Goal: Transaction & Acquisition: Download file/media

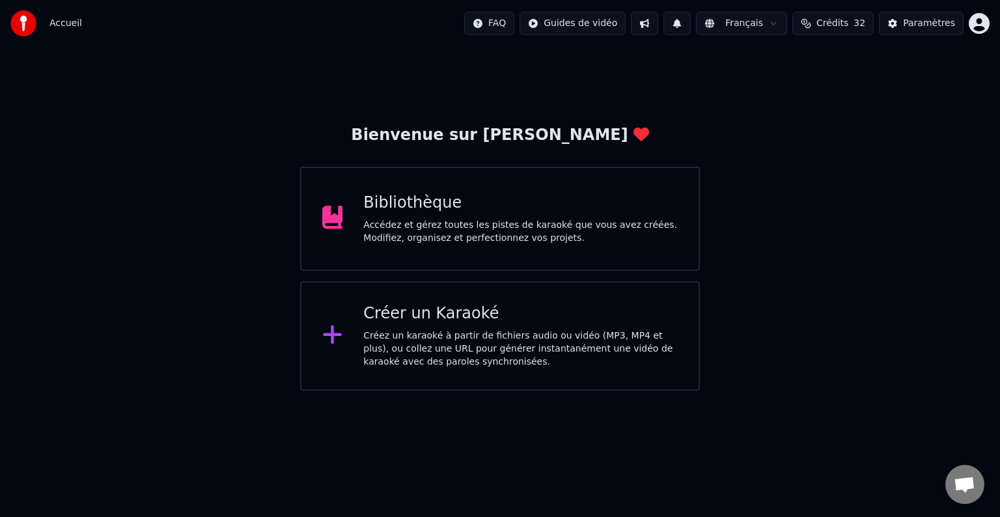
click at [470, 231] on div "Accédez et gérez toutes les pistes de karaoké que vous avez créées. Modifiez, o…" at bounding box center [520, 232] width 315 height 26
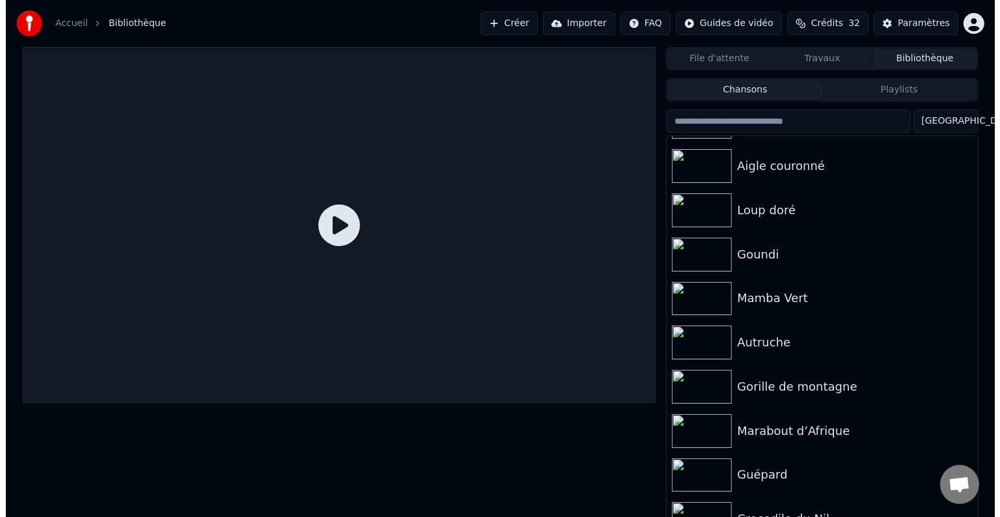
scroll to position [1206, 0]
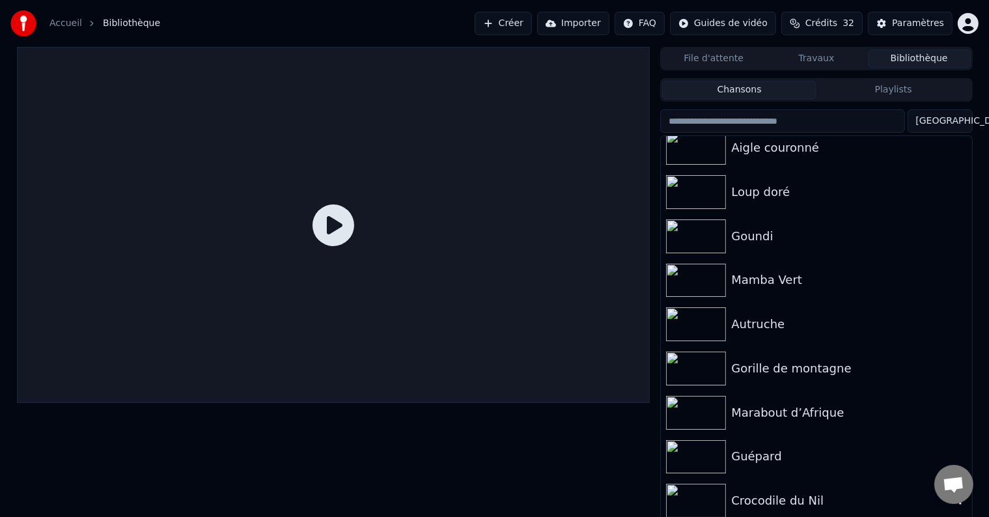
click at [764, 500] on div "Crocodile du Nil" at bounding box center [842, 501] width 222 height 18
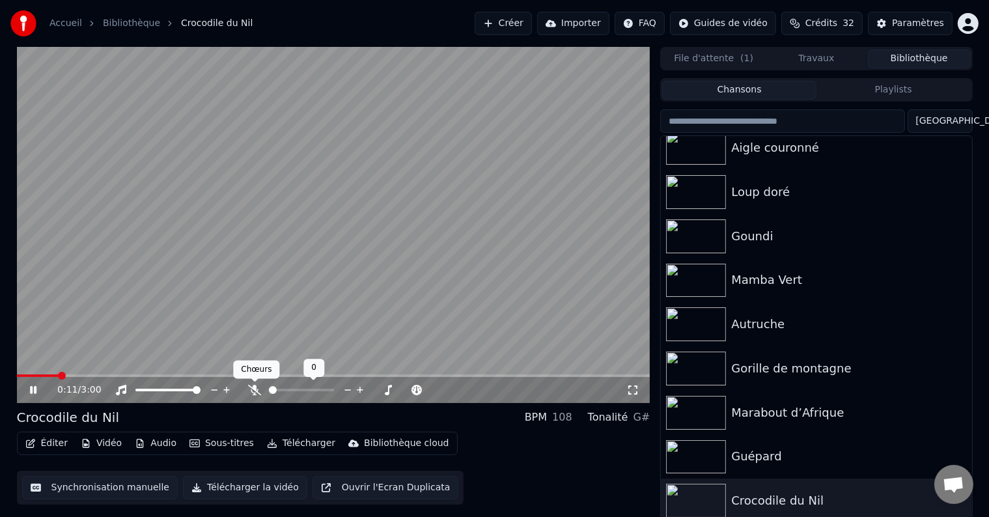
click at [257, 391] on icon at bounding box center [254, 390] width 13 height 10
click at [17, 380] on span at bounding box center [21, 376] width 8 height 8
click at [212, 225] on video at bounding box center [334, 225] width 634 height 356
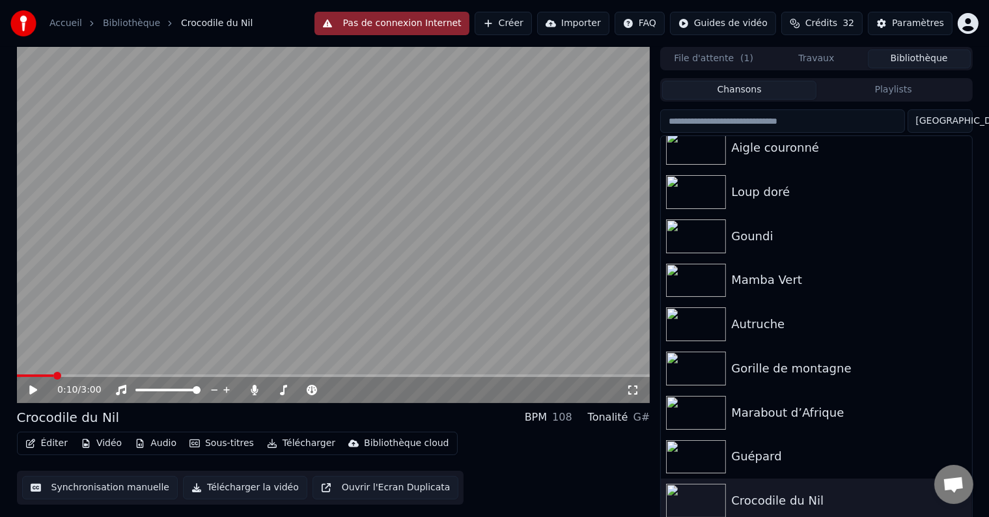
click at [55, 21] on link "Accueil" at bounding box center [66, 23] width 33 height 13
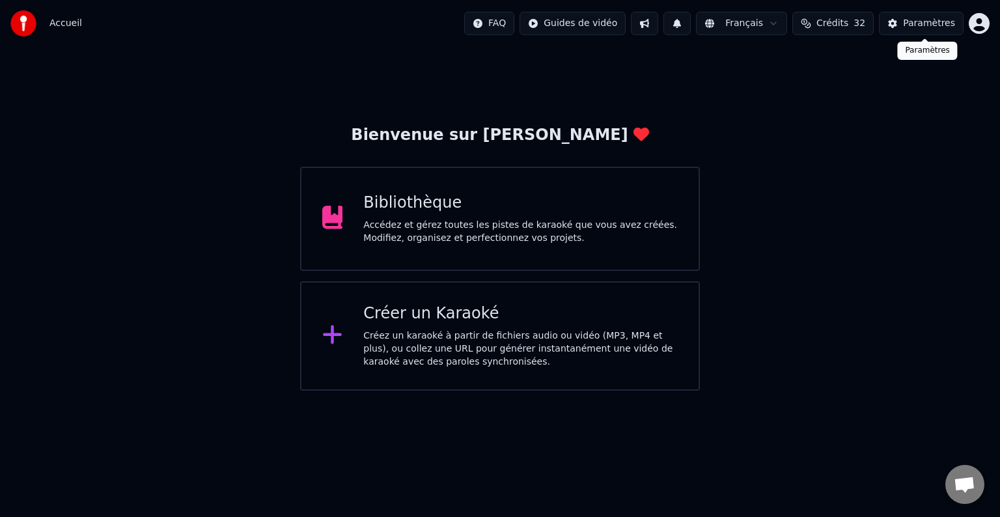
click at [920, 27] on div "Paramètres" at bounding box center [929, 23] width 52 height 13
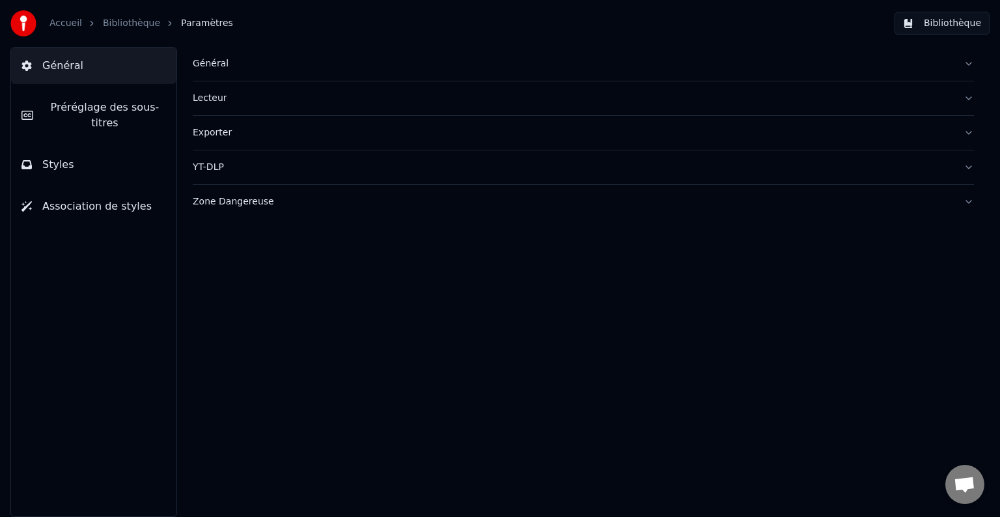
click at [216, 67] on div "Général" at bounding box center [573, 63] width 761 height 13
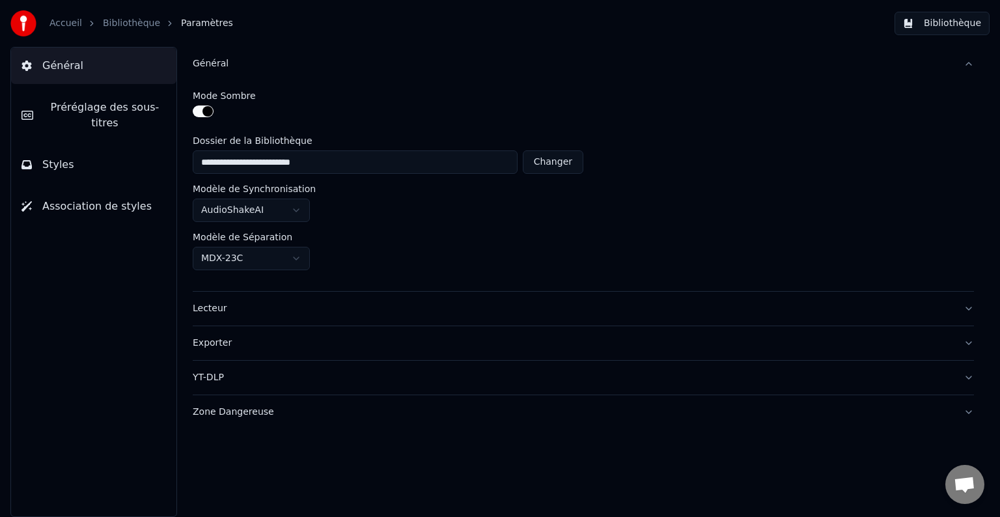
click at [107, 113] on span "Préréglage des sous-titres" at bounding box center [105, 115] width 122 height 31
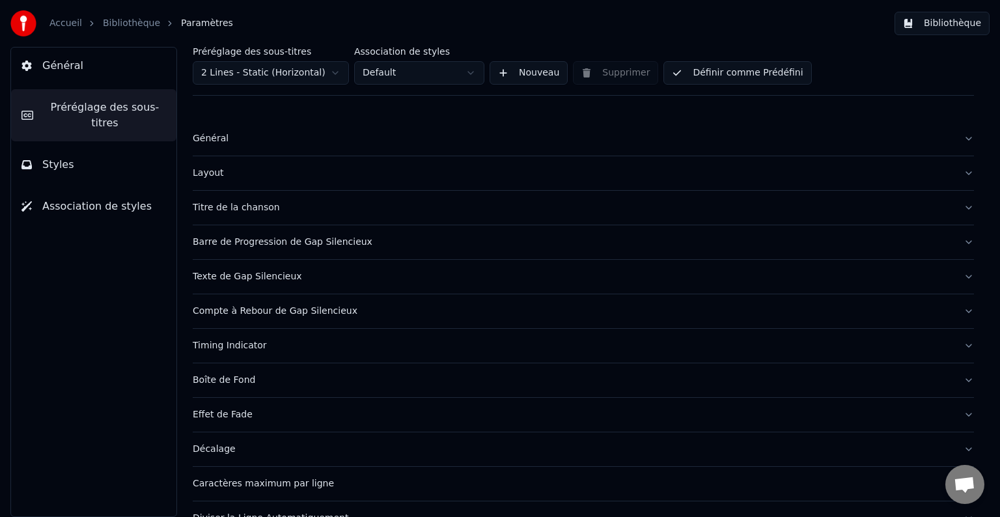
click at [112, 72] on button "Général" at bounding box center [93, 66] width 165 height 36
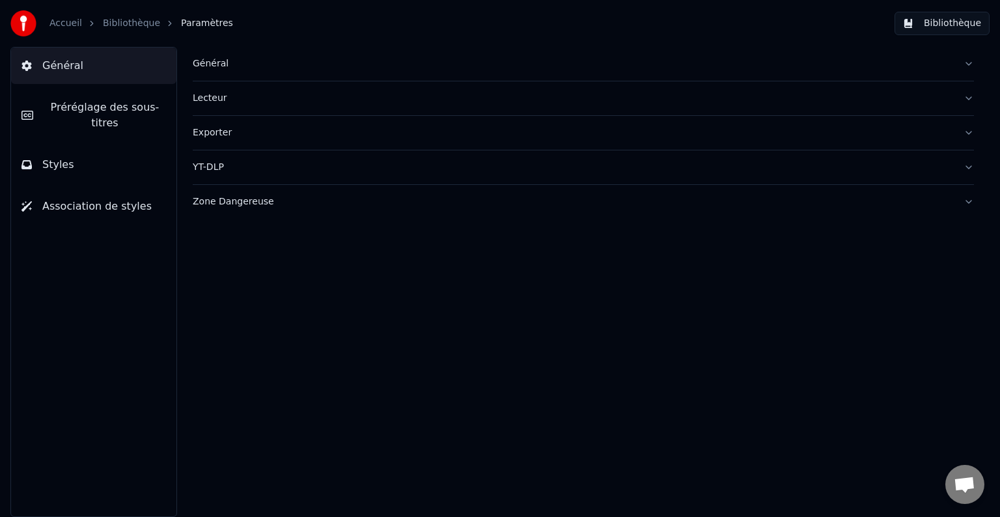
click at [118, 118] on button "Préréglage des sous-titres" at bounding box center [93, 115] width 165 height 52
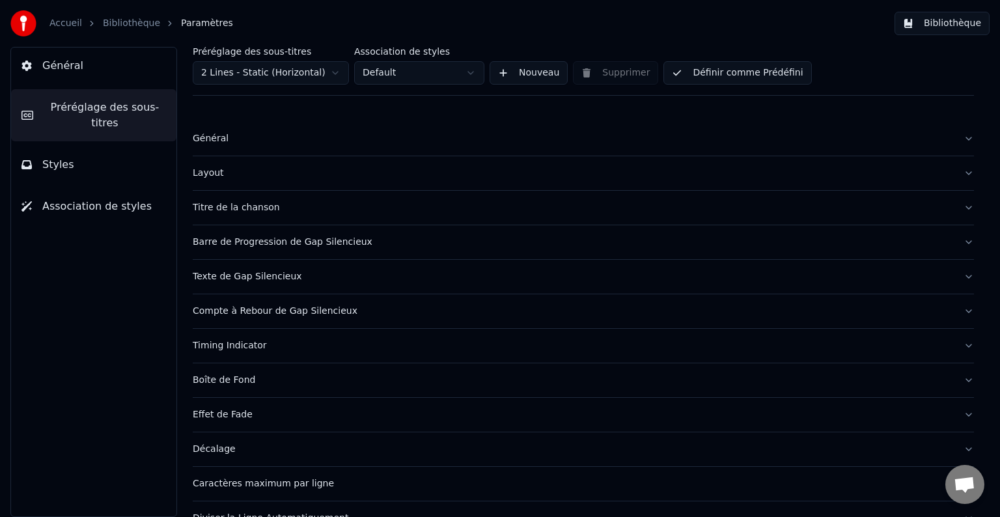
click at [120, 80] on button "Général" at bounding box center [93, 66] width 165 height 36
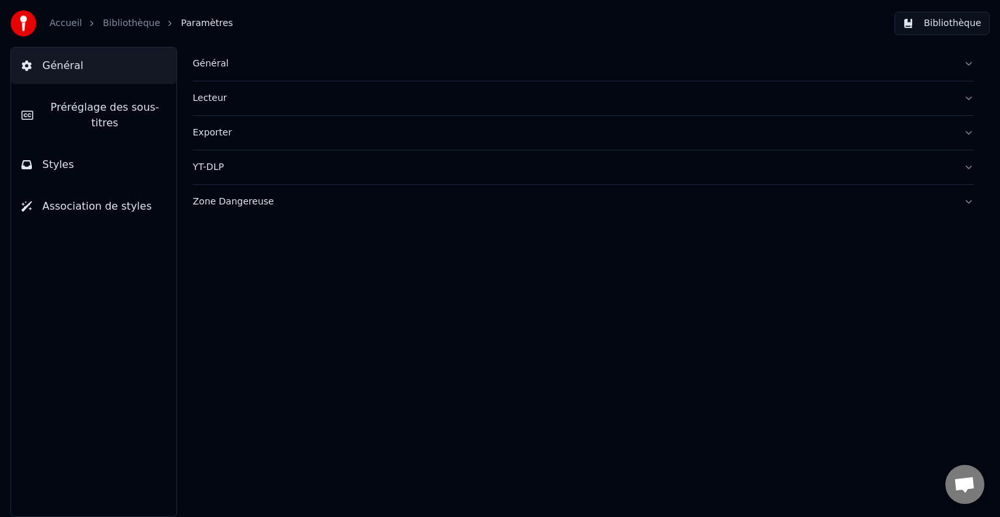
click at [216, 96] on div "Lecteur" at bounding box center [573, 98] width 761 height 13
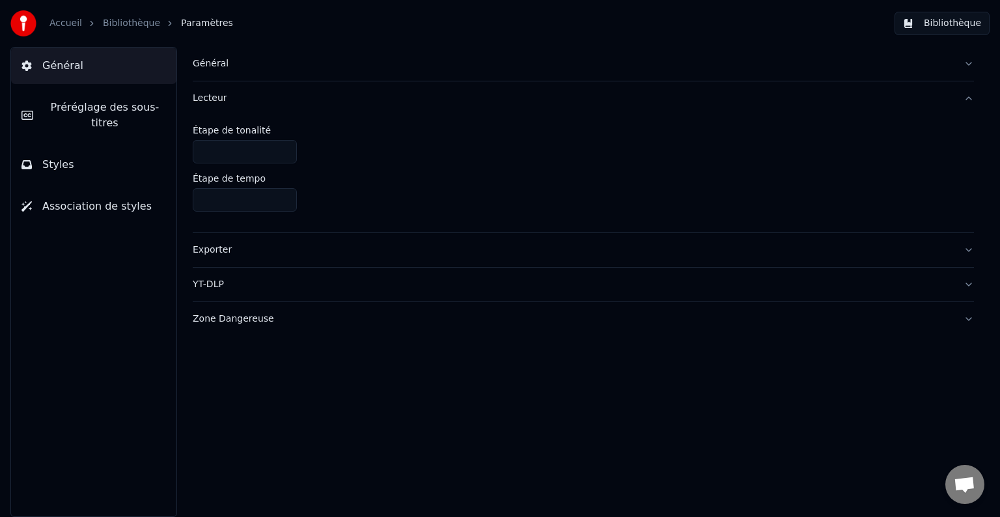
click at [214, 65] on div "Général" at bounding box center [573, 63] width 761 height 13
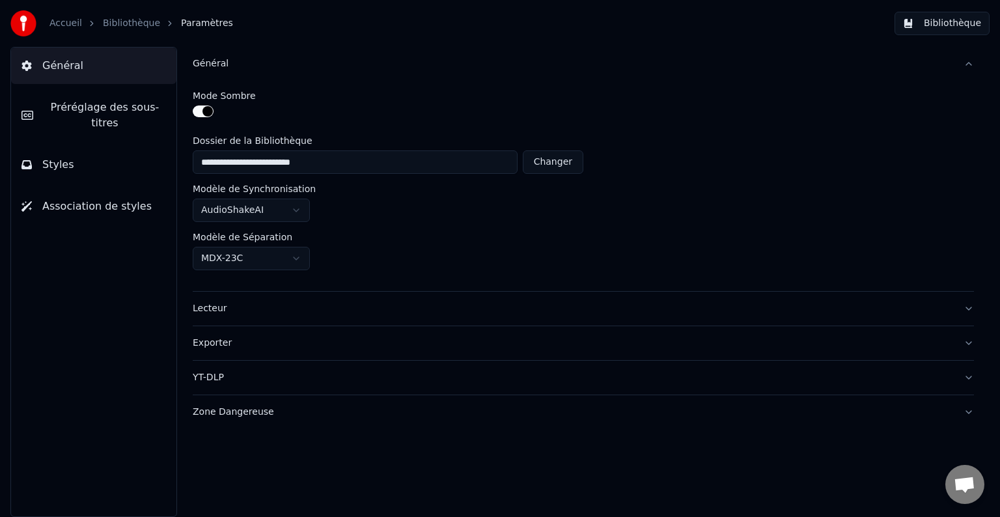
click at [219, 315] on button "Lecteur" at bounding box center [584, 309] width 782 height 34
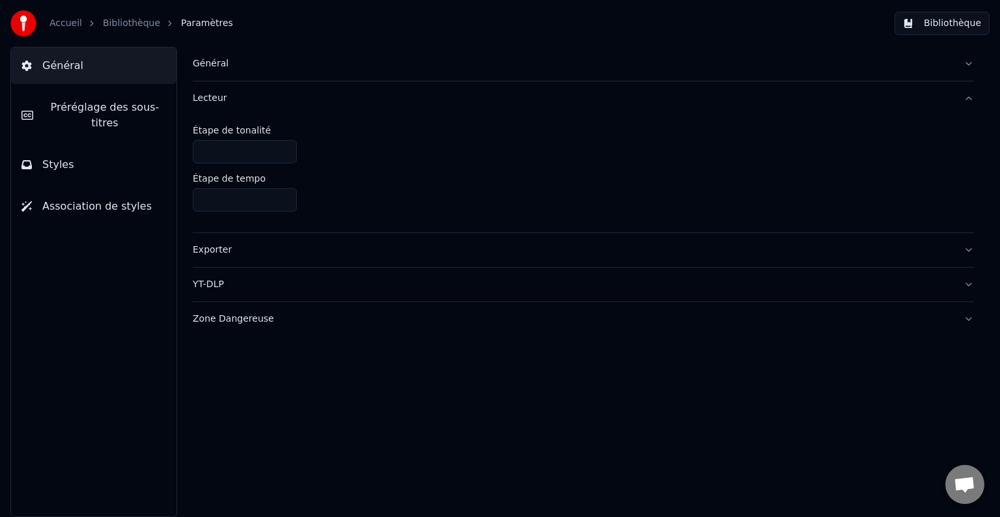
click at [214, 250] on div "Exporter" at bounding box center [573, 250] width 761 height 13
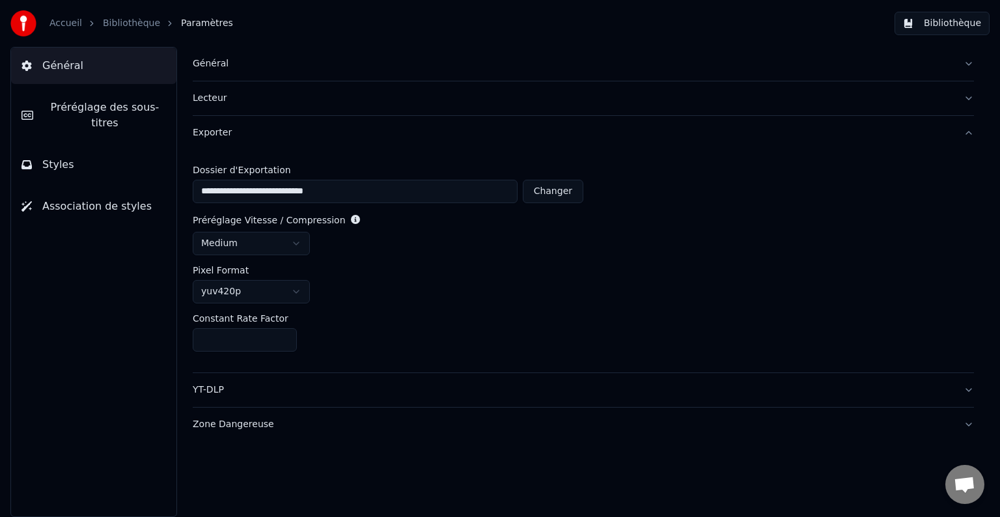
click at [216, 390] on div "YT-DLP" at bounding box center [573, 390] width 761 height 13
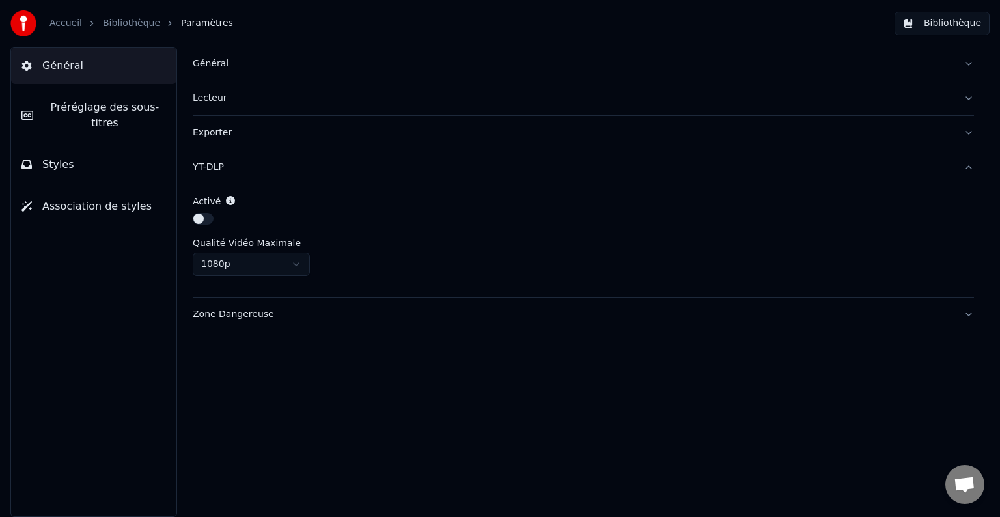
click at [76, 117] on button "Préréglage des sous-titres" at bounding box center [93, 115] width 165 height 52
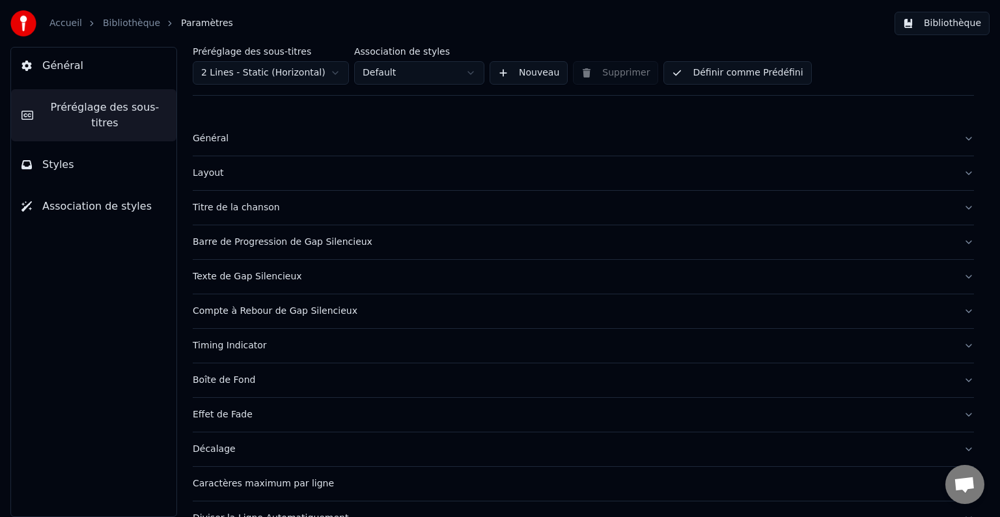
click at [240, 143] on div "Général" at bounding box center [573, 138] width 761 height 13
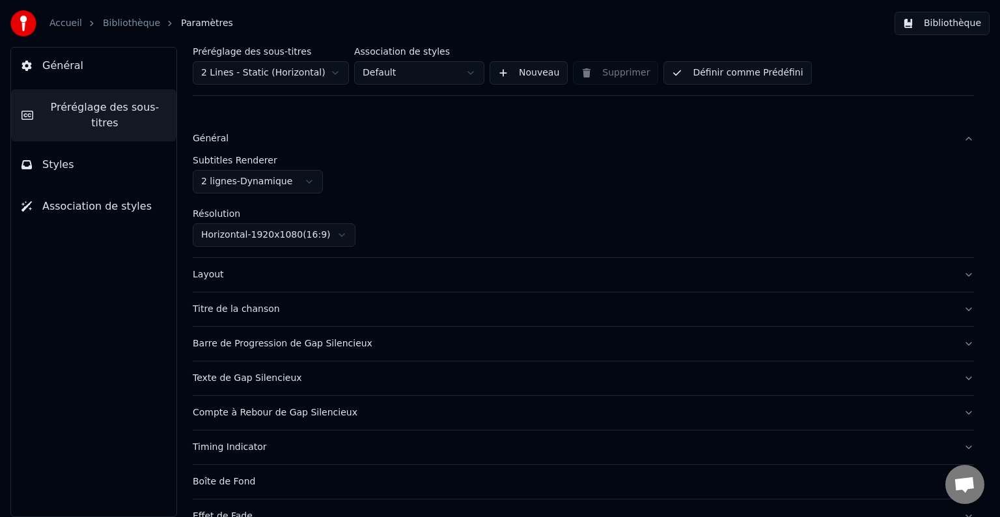
click at [250, 277] on div "Layout" at bounding box center [573, 274] width 761 height 13
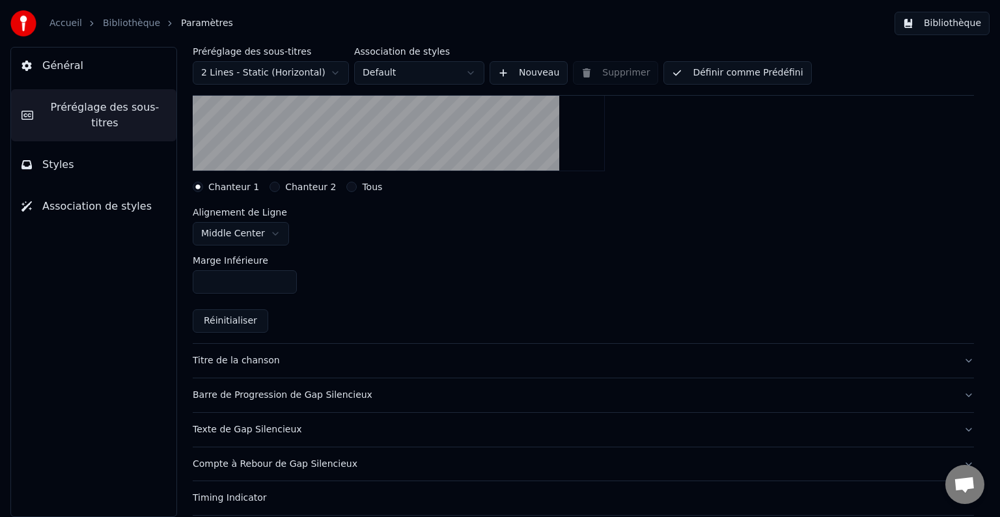
scroll to position [255, 0]
click at [246, 356] on div "Titre de la chanson" at bounding box center [573, 360] width 761 height 13
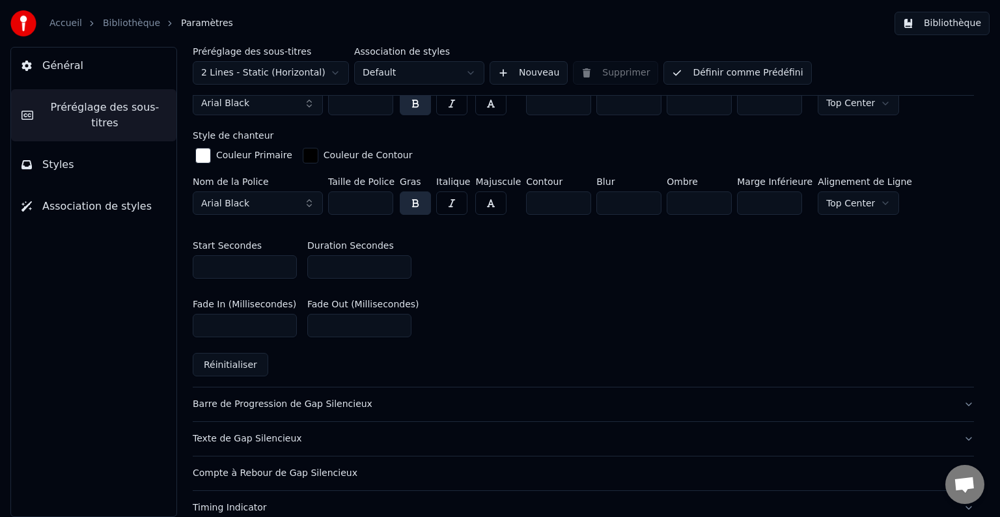
scroll to position [490, 0]
click at [362, 401] on div "Barre de Progression de Gap Silencieux" at bounding box center [573, 403] width 761 height 13
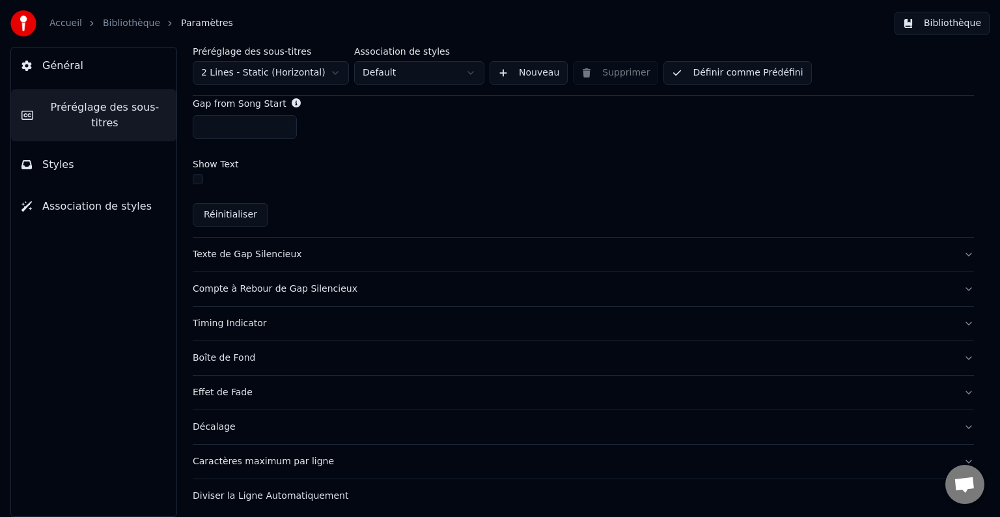
scroll to position [818, 0]
click at [230, 257] on button "Texte de Gap Silencieux" at bounding box center [584, 253] width 782 height 34
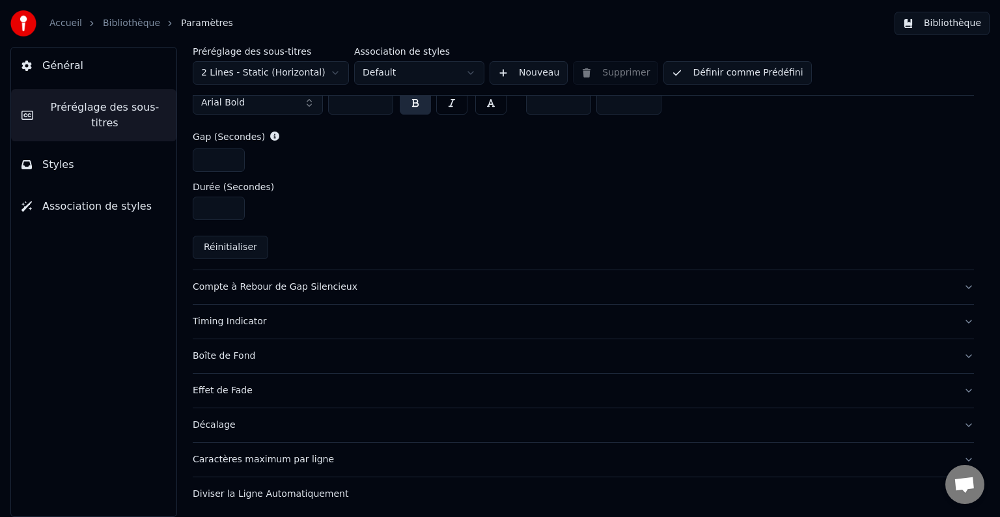
scroll to position [619, 0]
click at [296, 281] on div "Compte à Rebour de Gap Silencieux" at bounding box center [573, 285] width 761 height 13
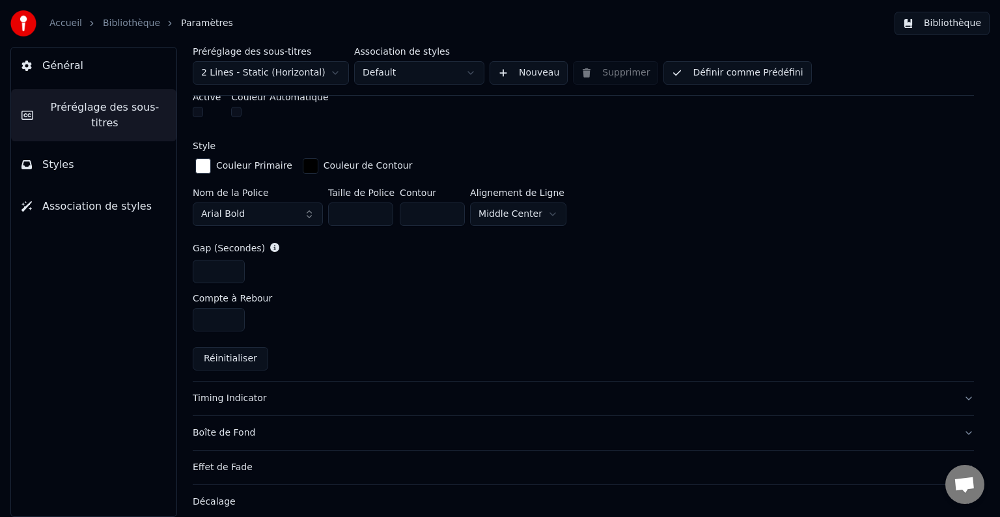
scroll to position [571, 0]
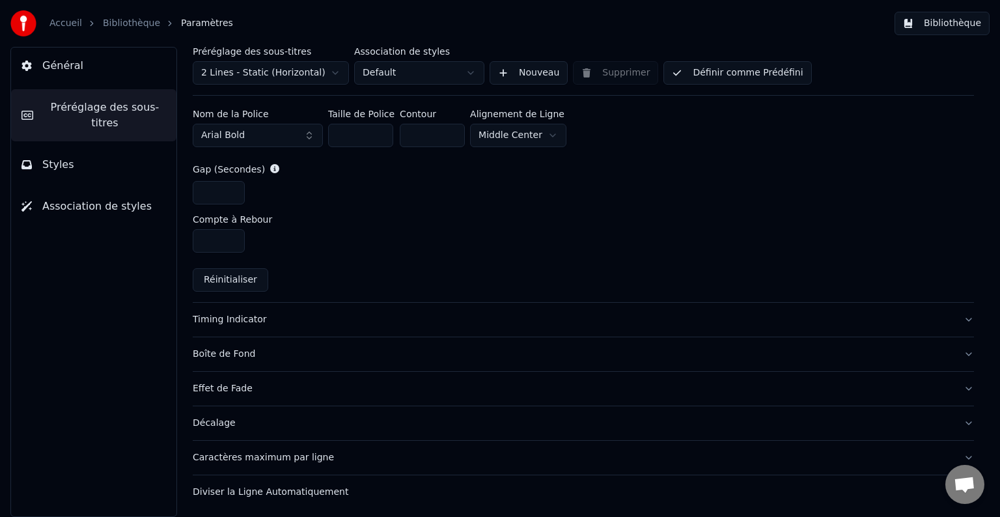
click at [236, 318] on div "Timing Indicator" at bounding box center [573, 319] width 761 height 13
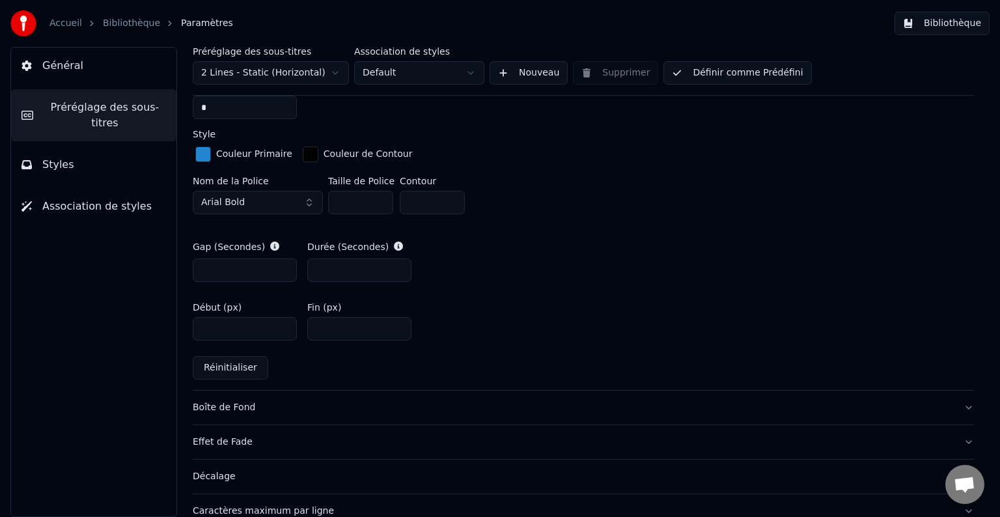
scroll to position [640, 0]
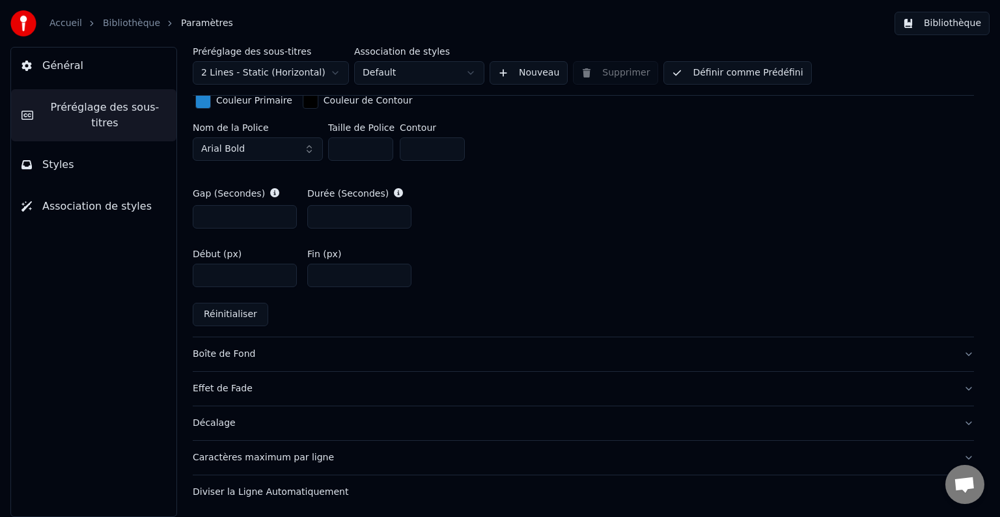
click at [238, 360] on button "Boîte de Fond" at bounding box center [584, 354] width 782 height 34
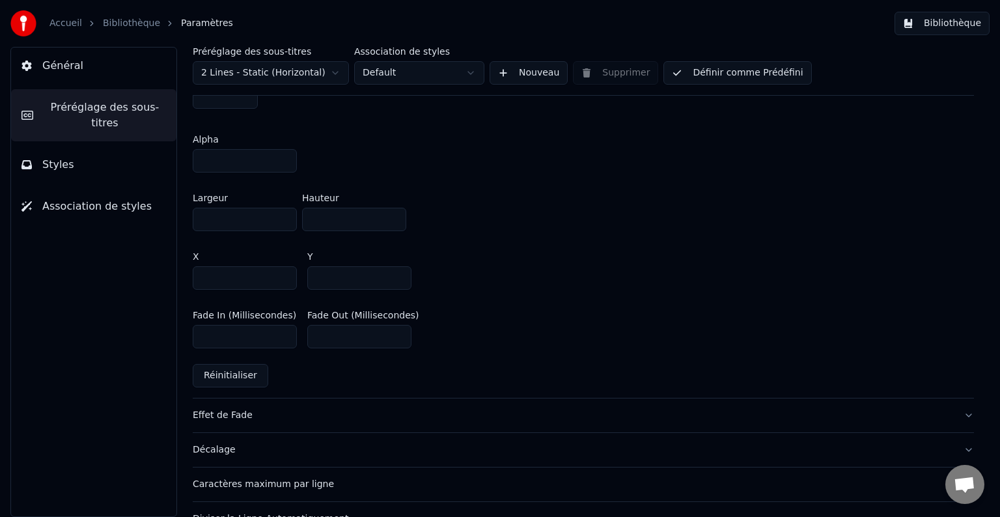
scroll to position [749, 0]
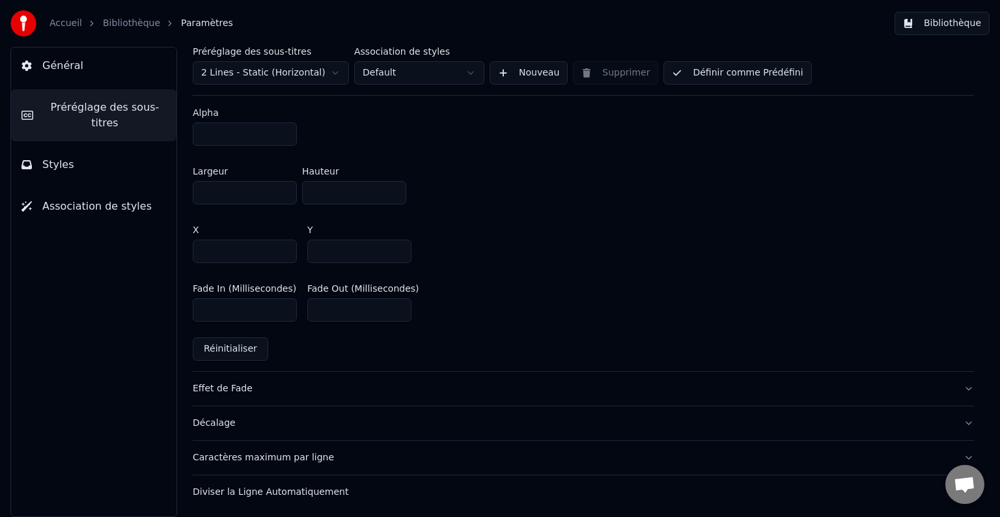
click at [232, 386] on div "Effet de Fade" at bounding box center [573, 388] width 761 height 13
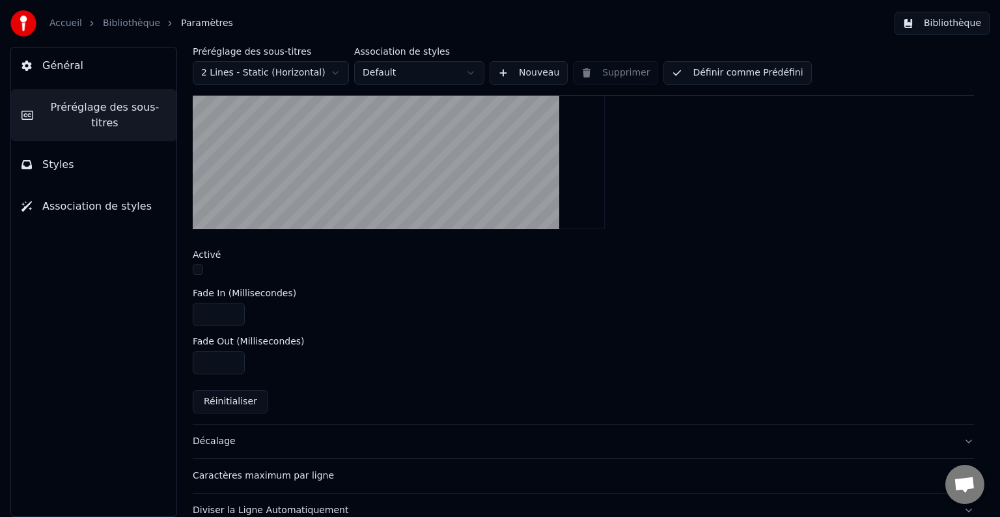
scroll to position [457, 0]
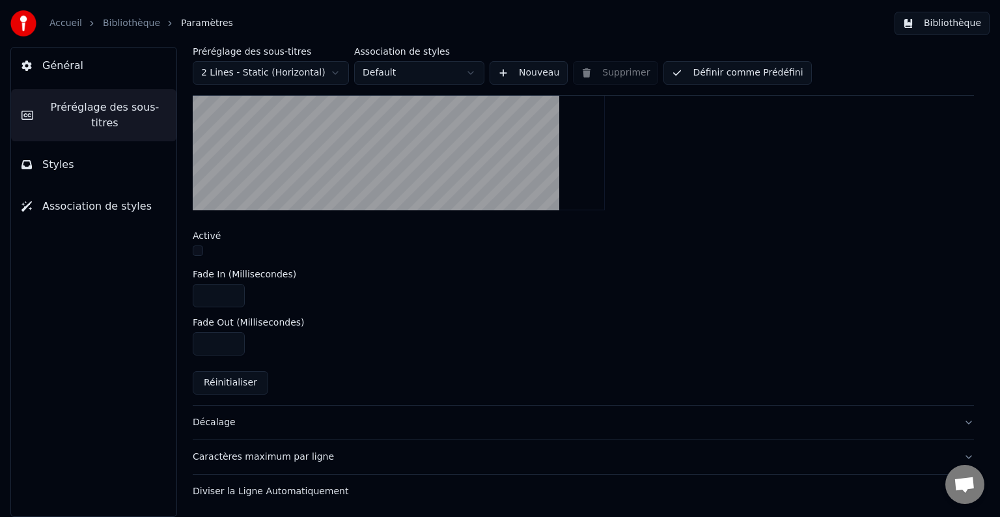
click at [222, 419] on div "Décalage" at bounding box center [573, 422] width 761 height 13
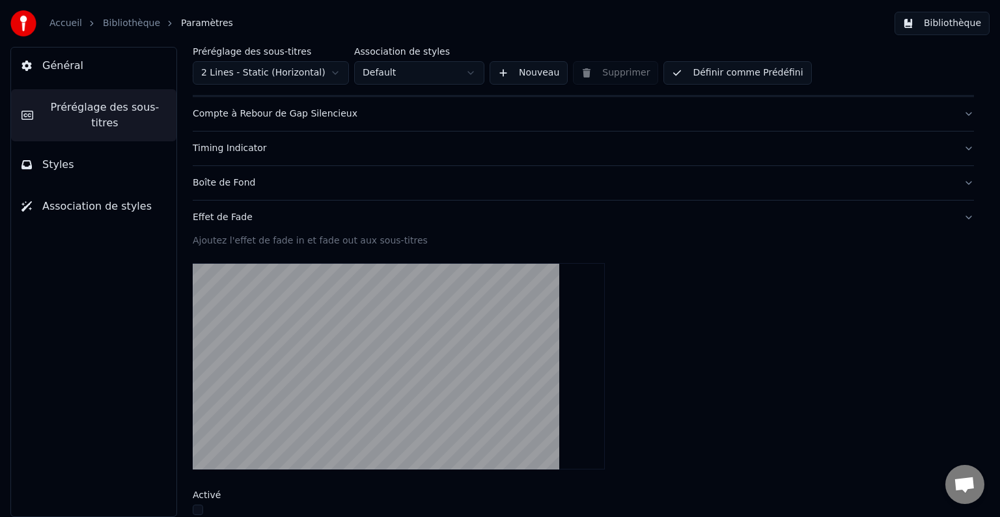
scroll to position [180, 0]
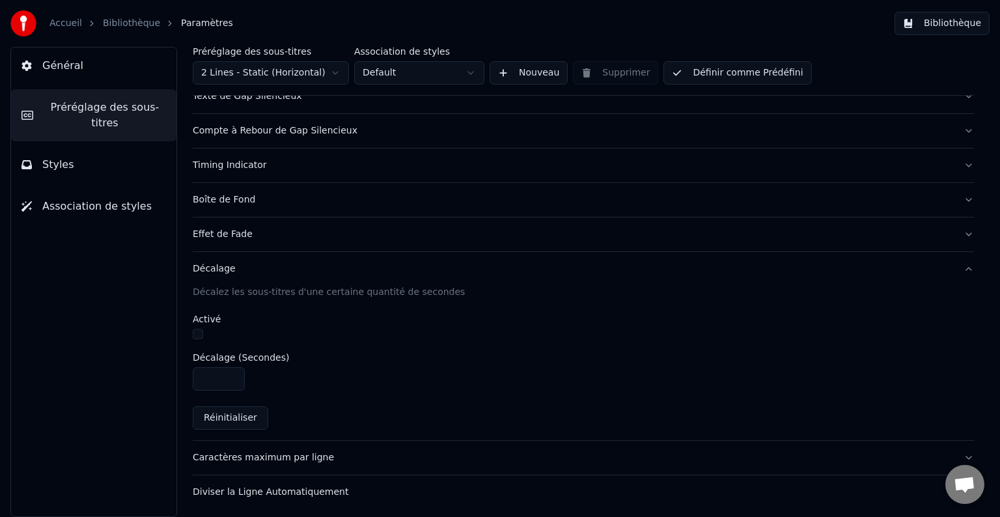
click at [294, 455] on div "Caractères maximum par ligne" at bounding box center [573, 457] width 761 height 13
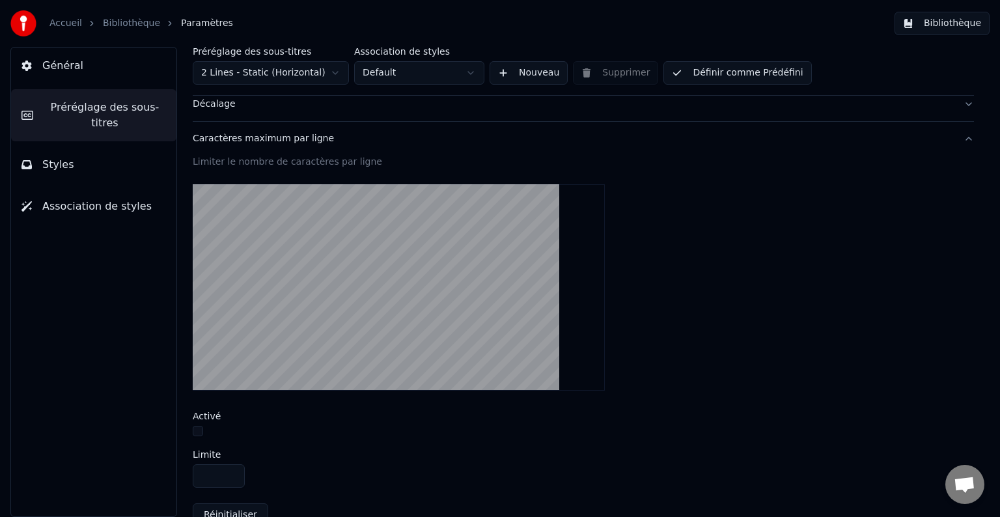
scroll to position [408, 0]
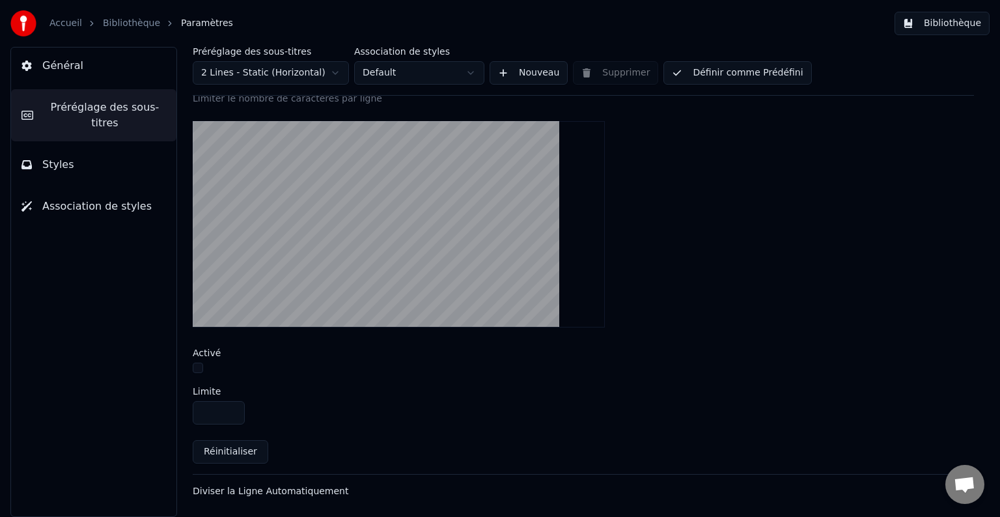
click at [327, 487] on div "Diviser la Ligne Automatiquement" at bounding box center [573, 491] width 761 height 13
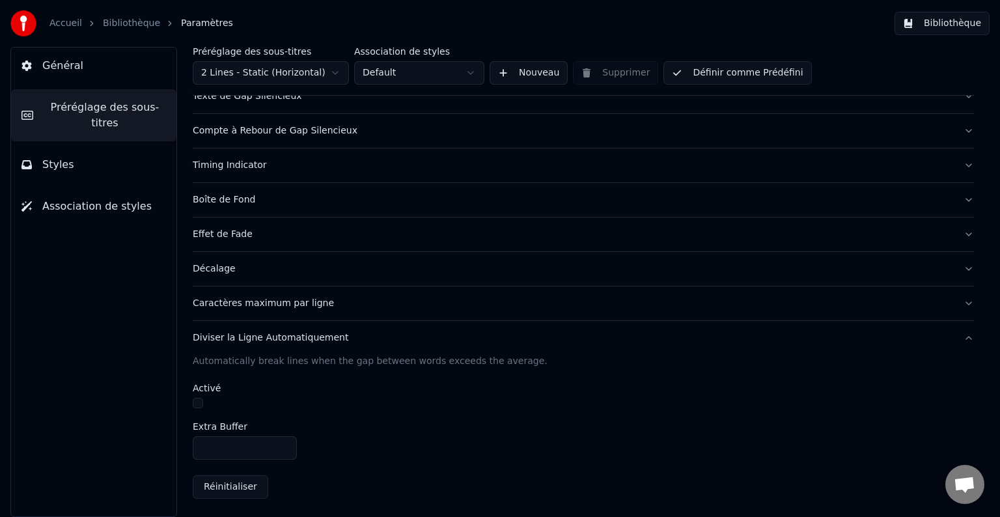
click at [57, 157] on span "Styles" at bounding box center [58, 165] width 32 height 16
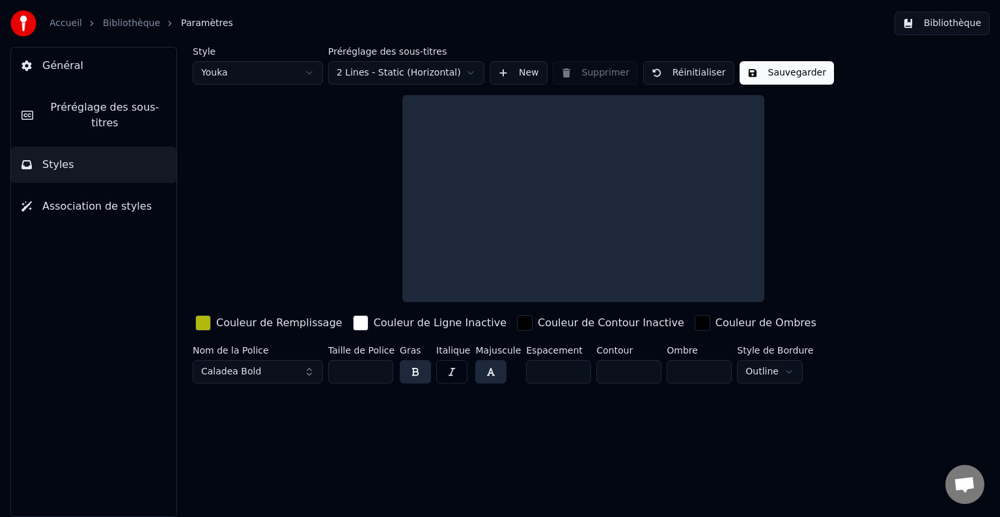
scroll to position [0, 0]
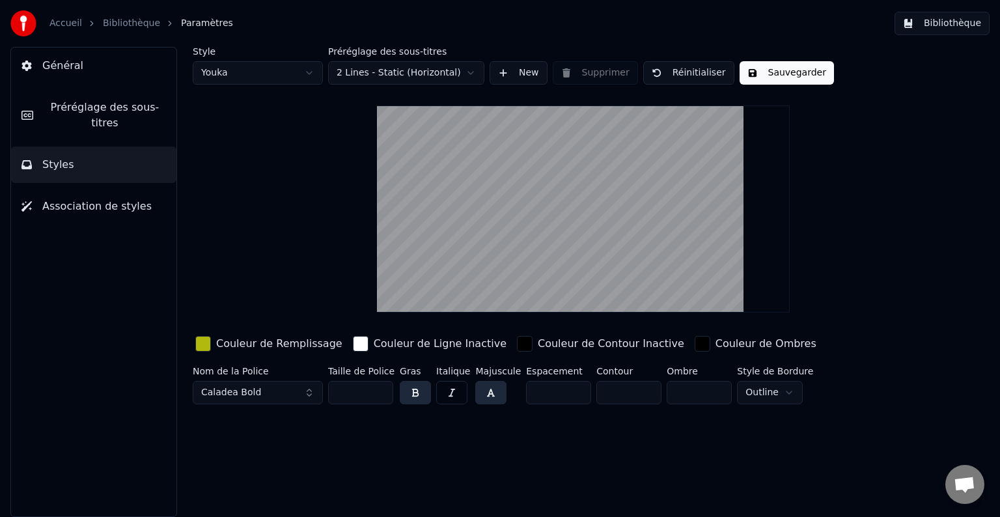
click at [208, 342] on div "button" at bounding box center [203, 344] width 16 height 16
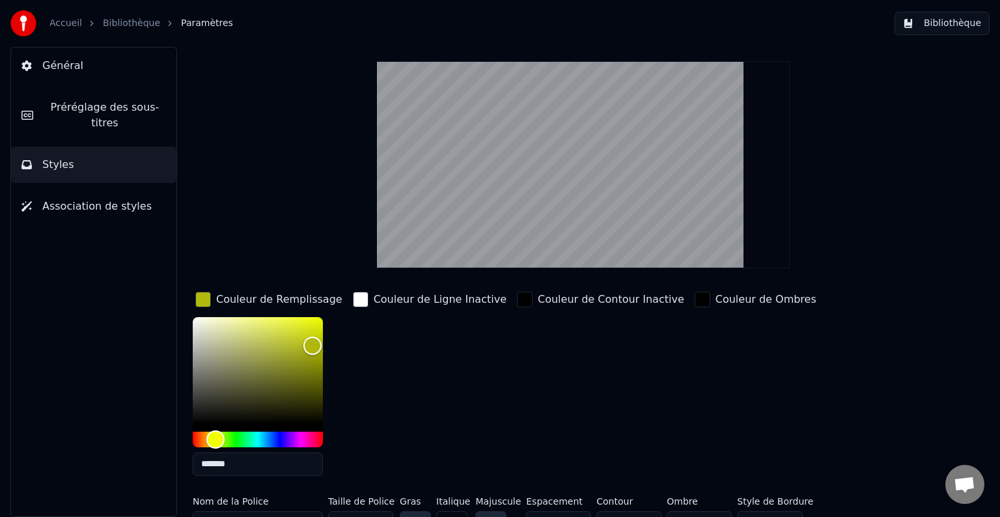
scroll to position [66, 0]
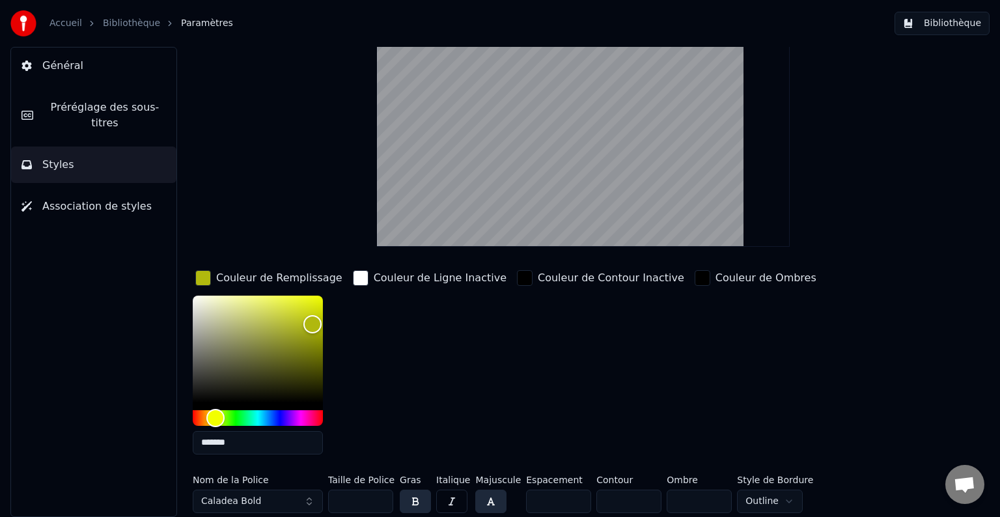
drag, startPoint x: 244, startPoint y: 512, endPoint x: 141, endPoint y: 481, distance: 108.0
click at [141, 481] on div "Général Préréglage des sous-titres Styles Association de styles Style Youka Pré…" at bounding box center [500, 282] width 1000 height 470
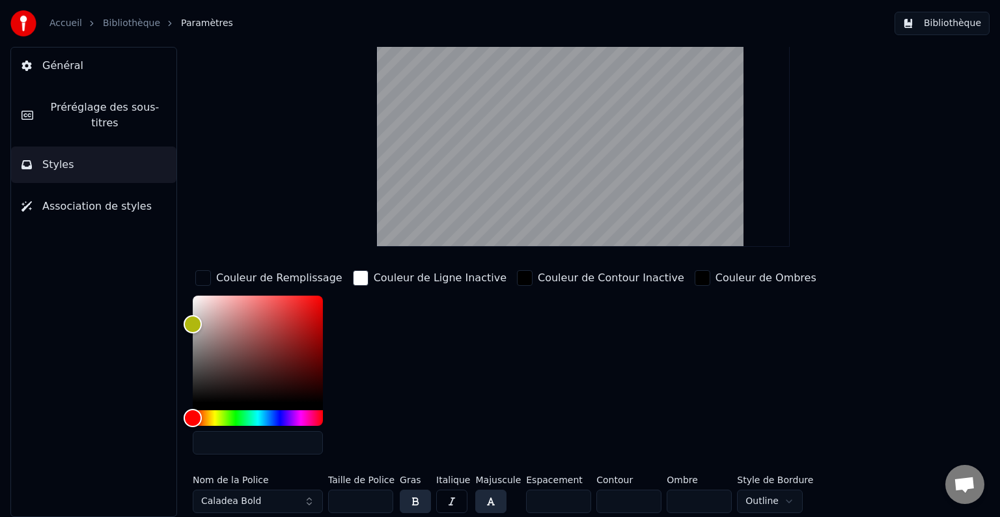
paste input "*******"
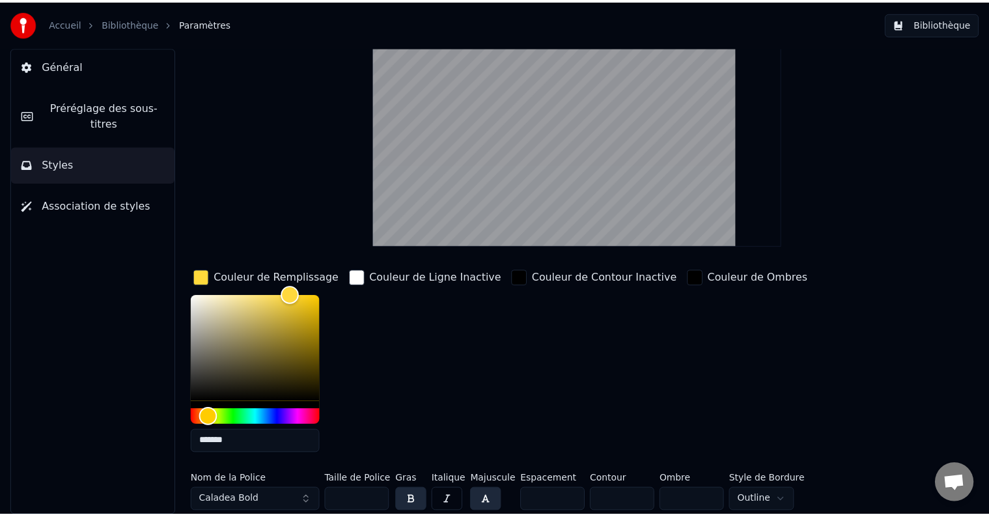
scroll to position [0, 0]
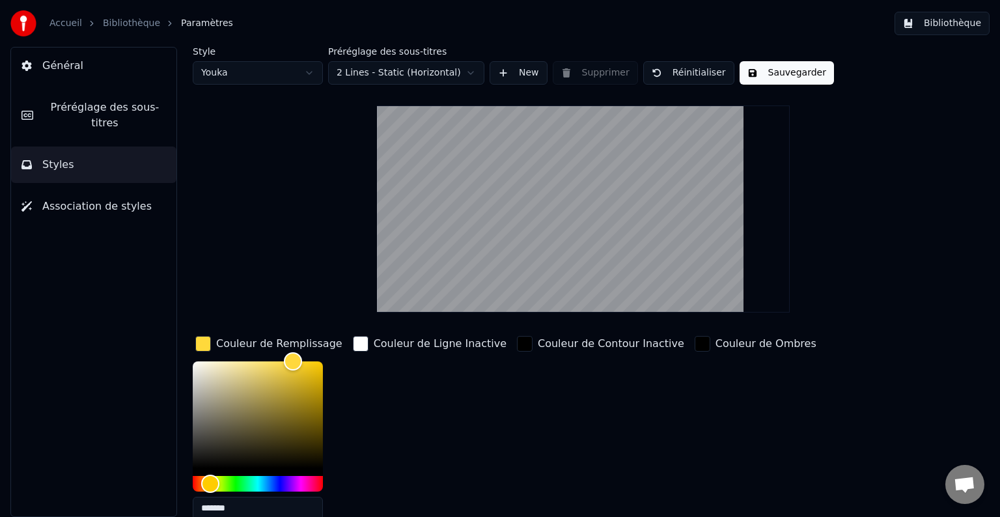
type input "*******"
click at [775, 72] on button "Sauvegarder" at bounding box center [787, 72] width 94 height 23
click at [775, 72] on button "Terminé" at bounding box center [776, 72] width 72 height 23
click at [56, 24] on link "Accueil" at bounding box center [66, 23] width 33 height 13
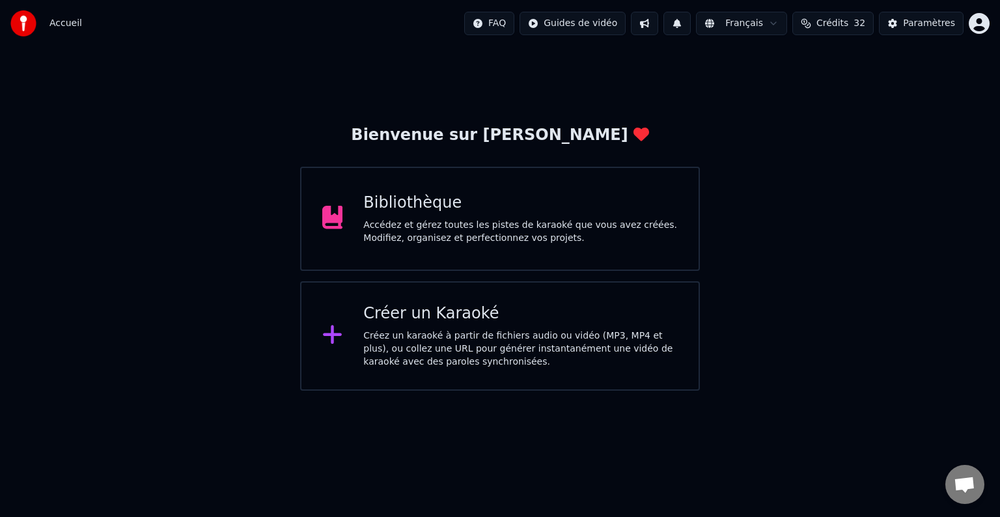
click at [462, 337] on div "Créez un karaoké à partir de fichiers audio ou vidéo (MP3, MP4 et plus), ou col…" at bounding box center [520, 349] width 315 height 39
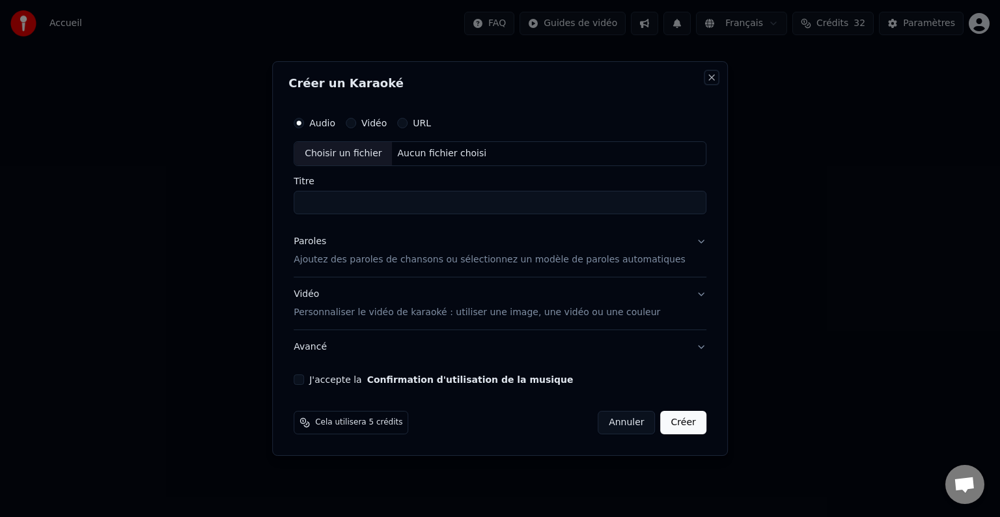
click at [707, 78] on button "Close" at bounding box center [712, 77] width 10 height 10
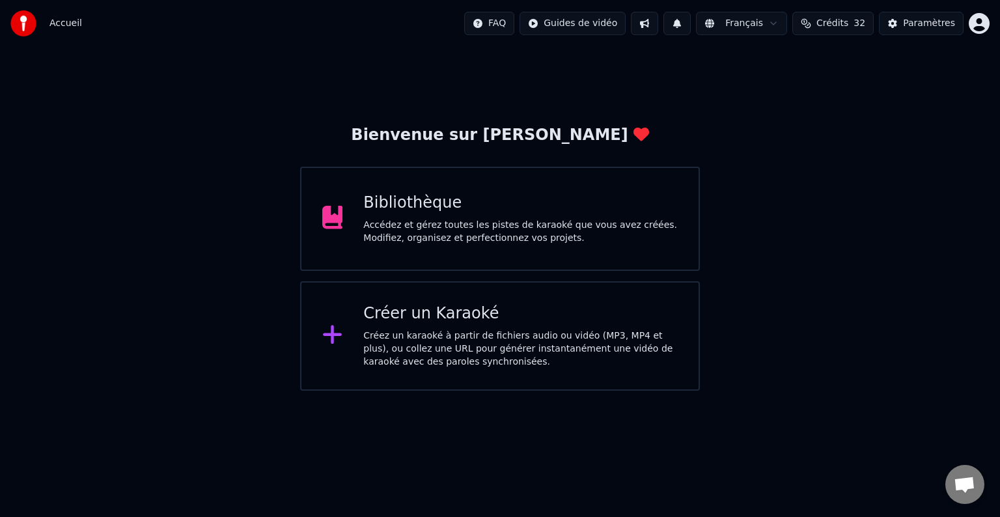
click at [395, 211] on div "Bibliothèque" at bounding box center [520, 203] width 315 height 21
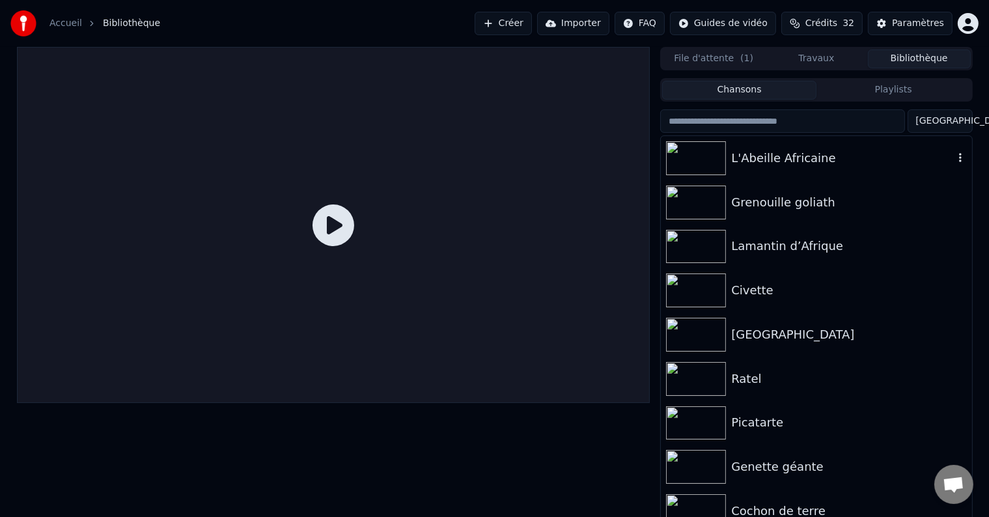
click at [773, 152] on div "L'Abeille Africaine" at bounding box center [842, 158] width 222 height 18
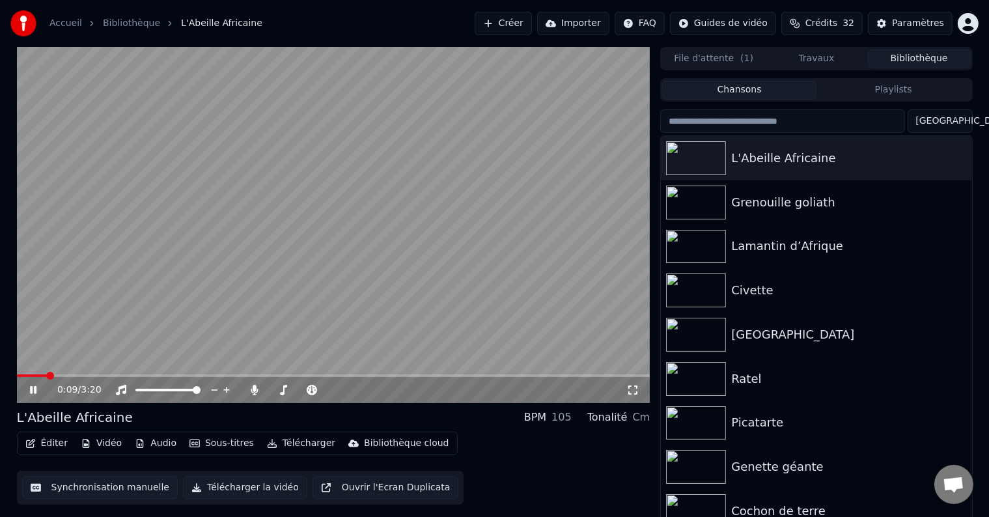
click at [77, 375] on span at bounding box center [334, 376] width 634 height 3
click at [131, 375] on span at bounding box center [334, 376] width 634 height 3
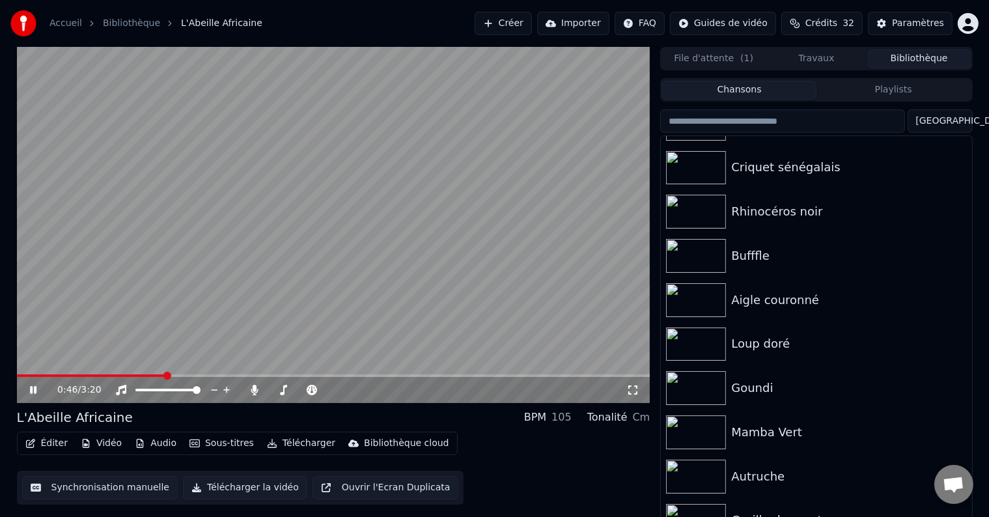
scroll to position [1206, 0]
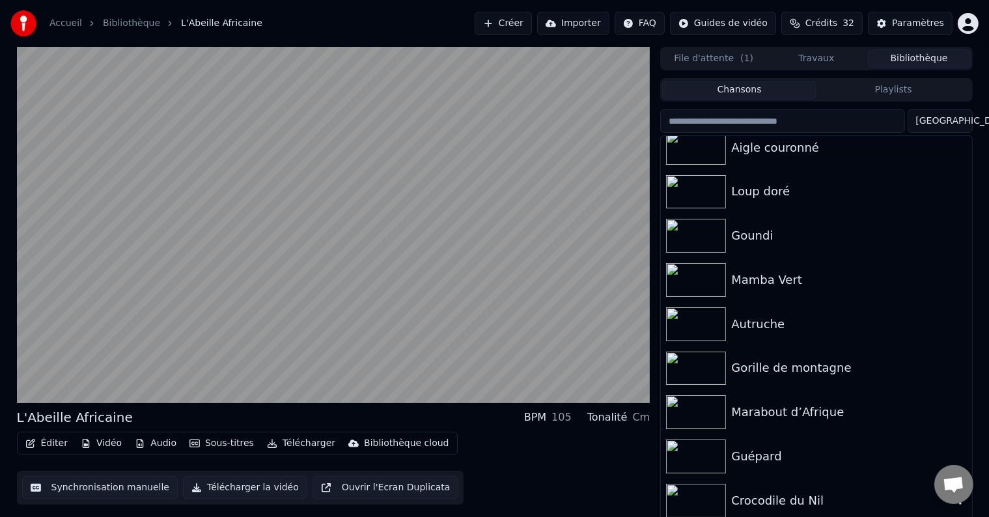
click at [792, 505] on div "Crocodile du Nil" at bounding box center [842, 501] width 222 height 18
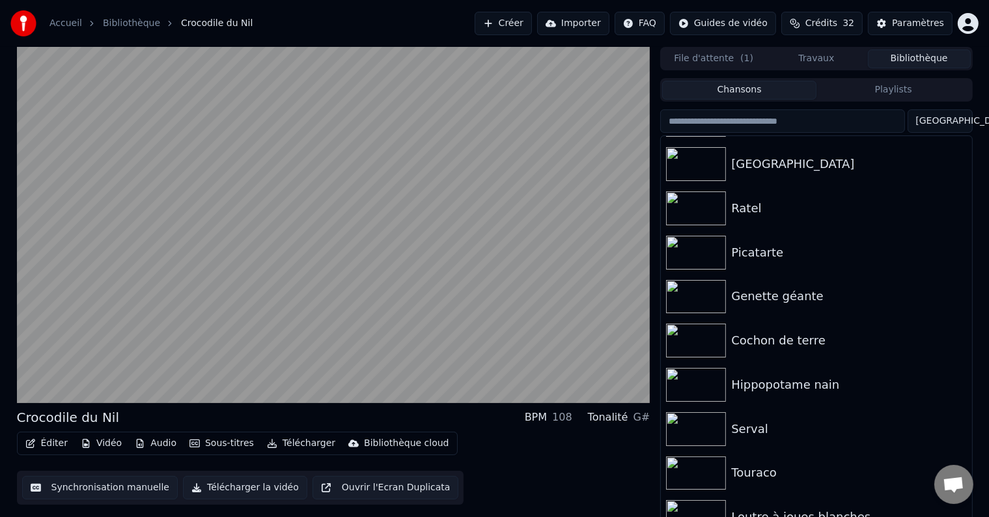
scroll to position [132, 0]
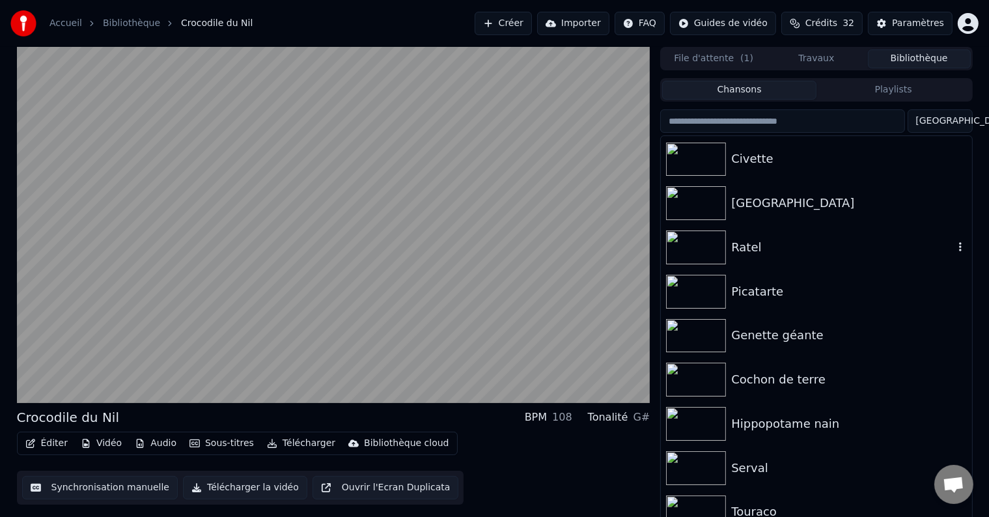
click at [813, 241] on div "Ratel" at bounding box center [842, 247] width 222 height 18
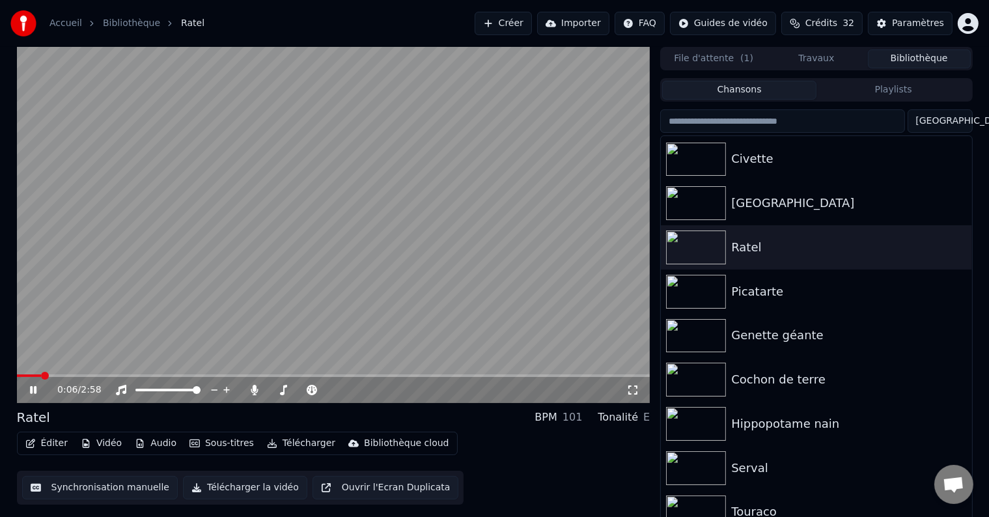
click at [72, 380] on div "0:06 / 2:58" at bounding box center [334, 390] width 634 height 26
click at [76, 374] on video at bounding box center [334, 225] width 634 height 356
click at [78, 375] on span at bounding box center [334, 376] width 634 height 3
click at [39, 392] on icon at bounding box center [42, 390] width 31 height 10
click at [242, 489] on button "Télécharger la vidéo" at bounding box center [245, 487] width 124 height 23
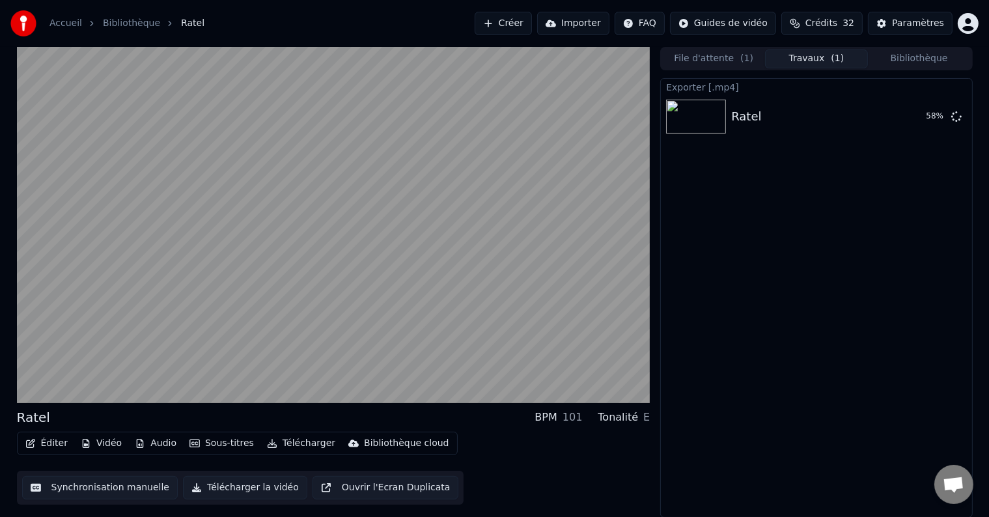
drag, startPoint x: 901, startPoint y: 331, endPoint x: 888, endPoint y: 328, distance: 13.9
click at [888, 328] on div "Exporter [.mp4] Ratel 58 %" at bounding box center [816, 298] width 312 height 440
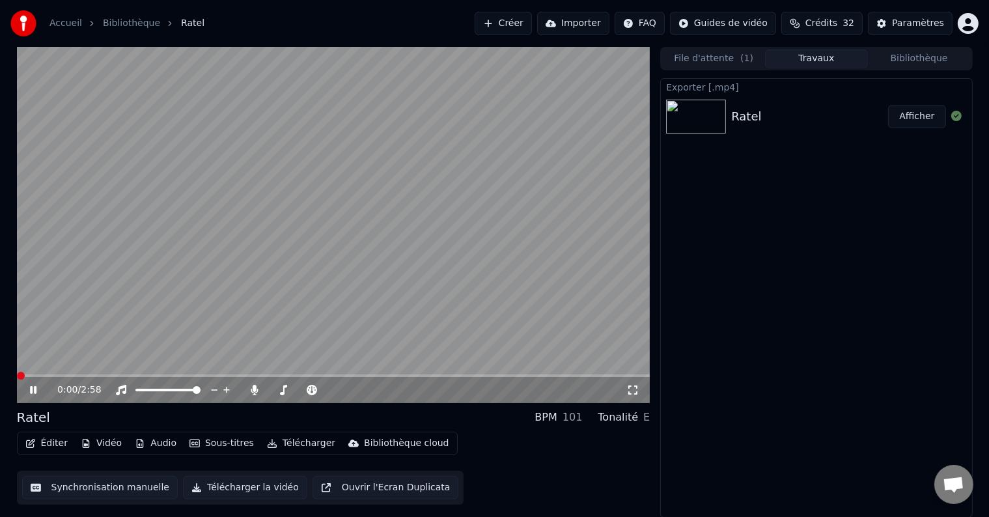
click at [17, 372] on span at bounding box center [21, 376] width 8 height 8
click at [515, 180] on video at bounding box center [334, 225] width 634 height 356
